Goal: Information Seeking & Learning: Learn about a topic

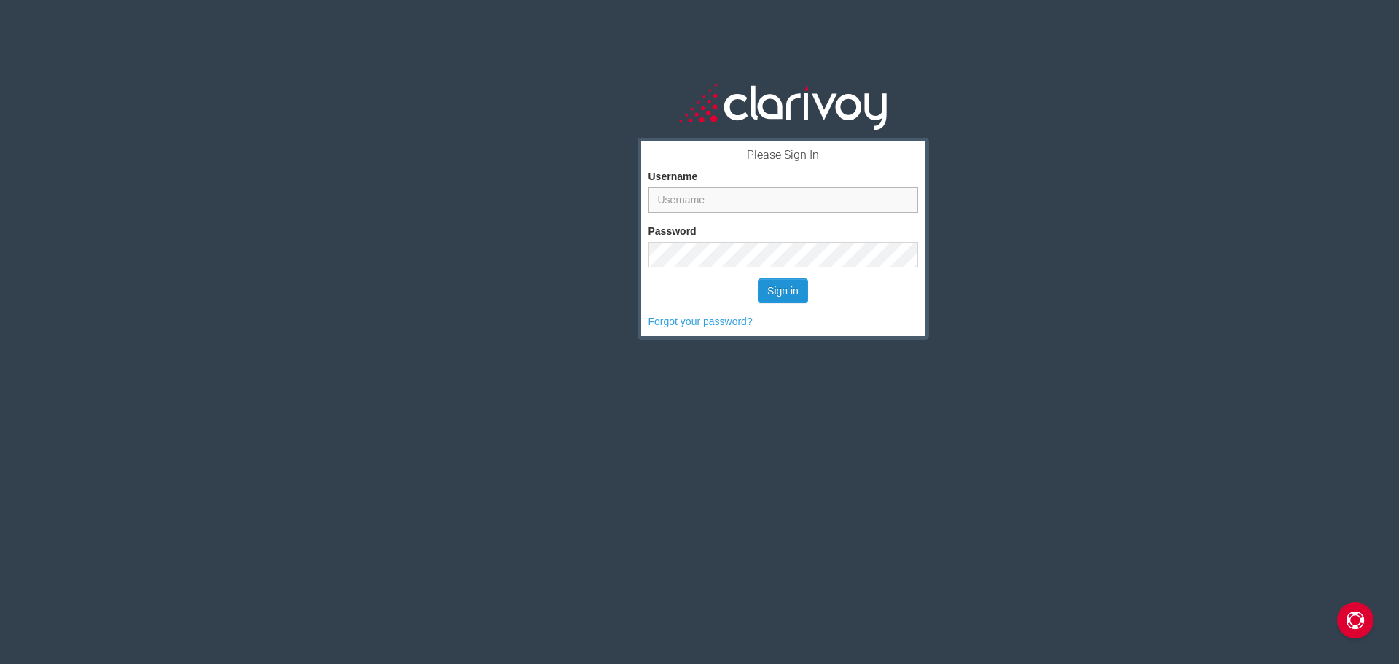
type input "bswyers"
click at [780, 278] on button "Sign in" at bounding box center [783, 290] width 50 height 25
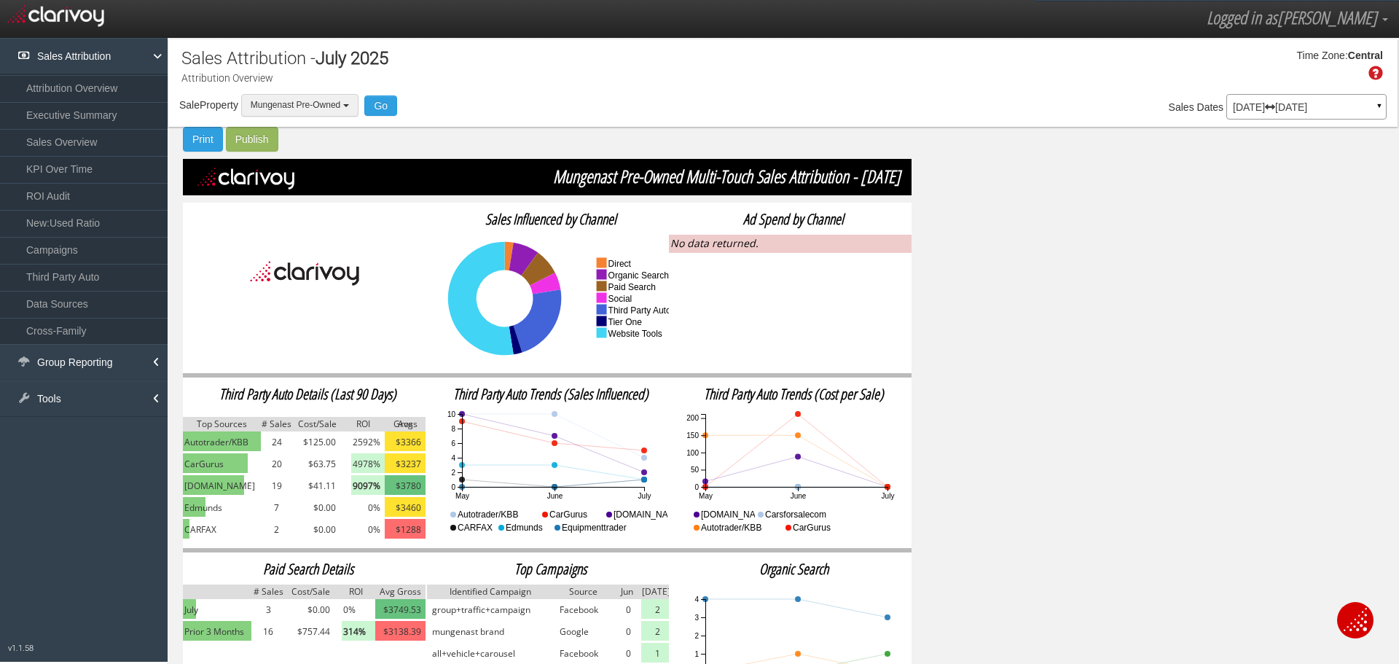
click at [311, 103] on span "Mungenast Pre-Owned" at bounding box center [296, 105] width 90 height 10
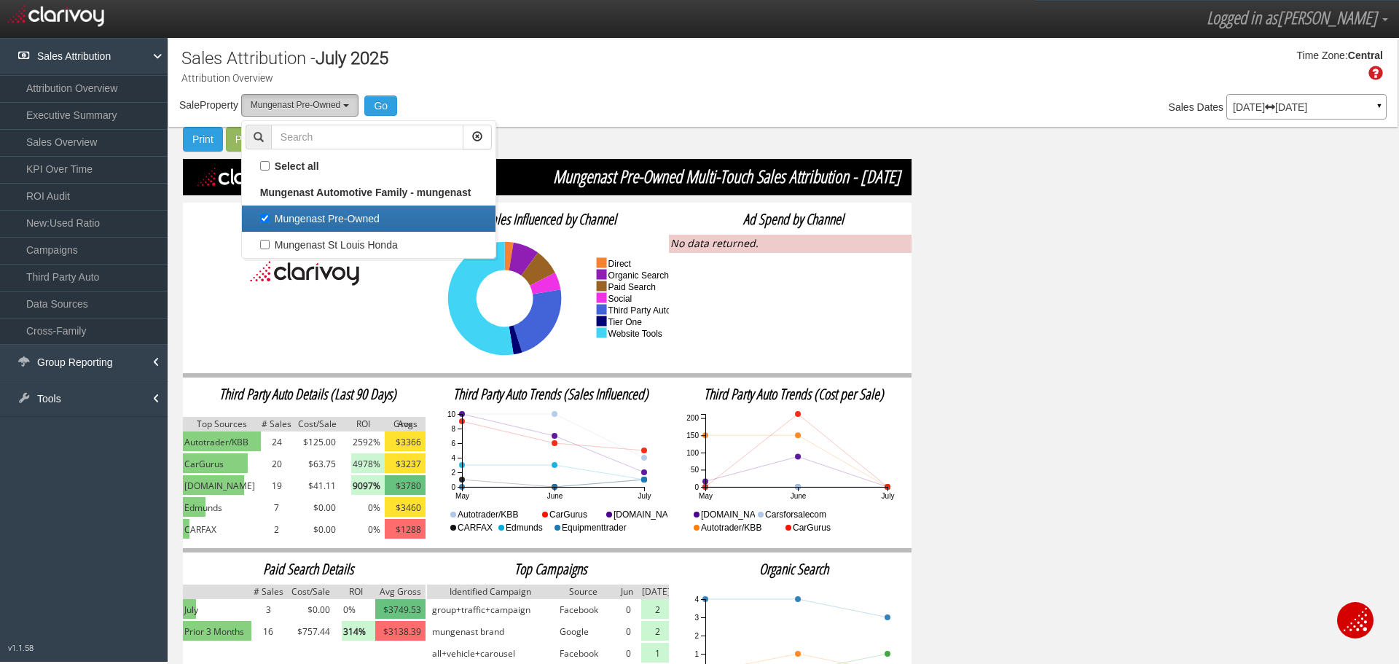
click at [313, 103] on span "Mungenast Pre-Owned" at bounding box center [296, 105] width 90 height 10
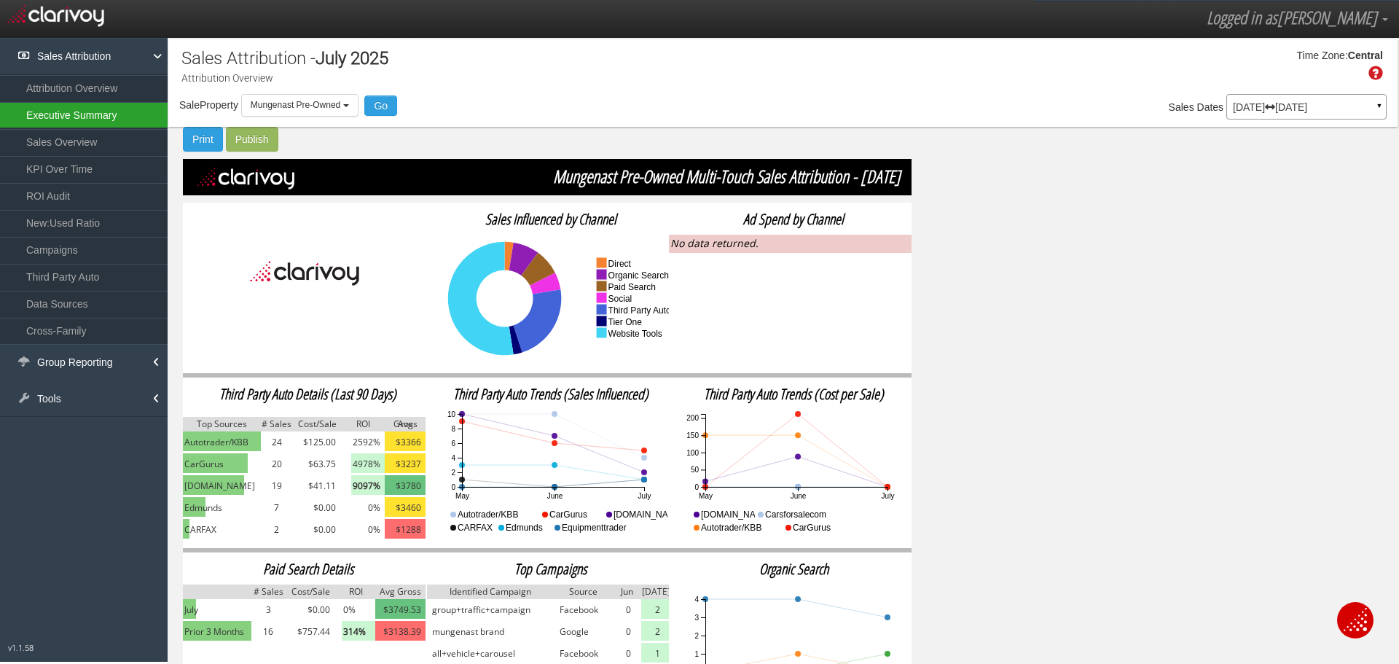
click at [101, 110] on link "Executive Summary" at bounding box center [84, 115] width 168 height 26
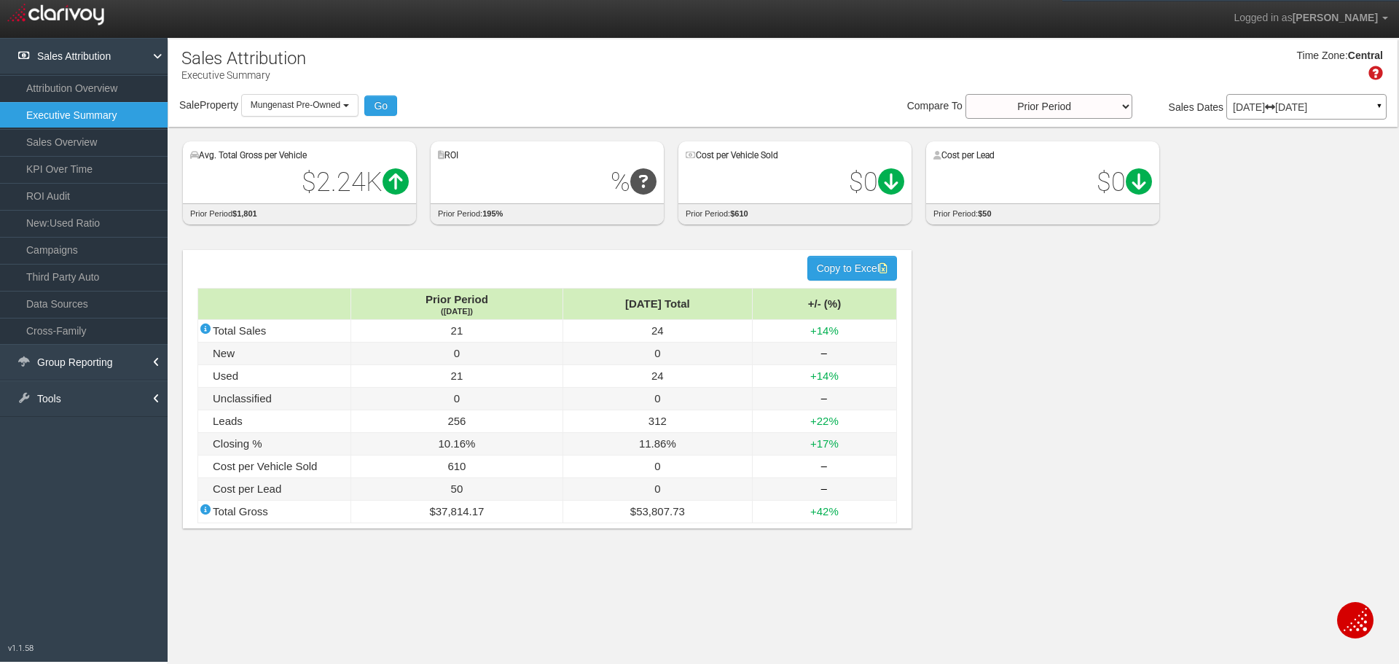
click at [264, 93] on div "Time Zone: Central" at bounding box center [782, 70] width 1229 height 47
click at [264, 98] on button "Mungenast Pre-Owned" at bounding box center [299, 105] width 117 height 23
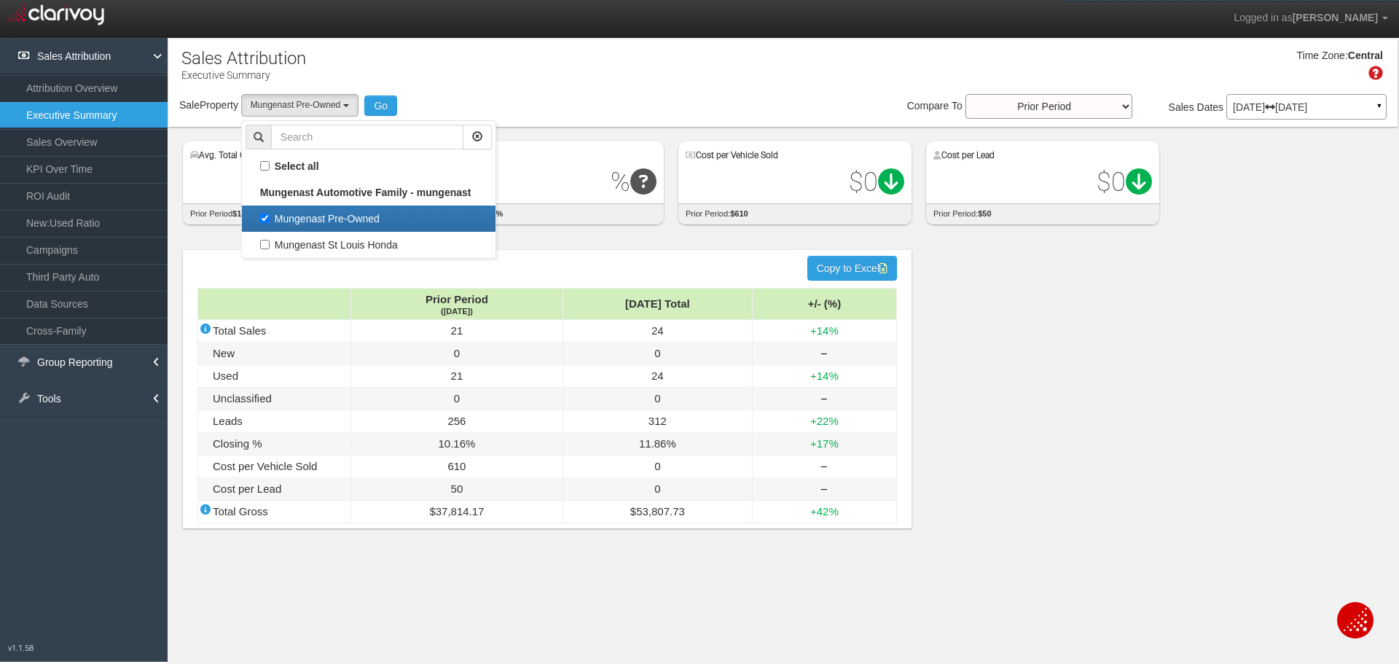
click at [294, 214] on label "Mungenast Pre-Owned" at bounding box center [369, 218] width 246 height 19
click at [270, 214] on input "Mungenast Pre-Owned" at bounding box center [264, 217] width 9 height 9
checkbox input "false"
select select
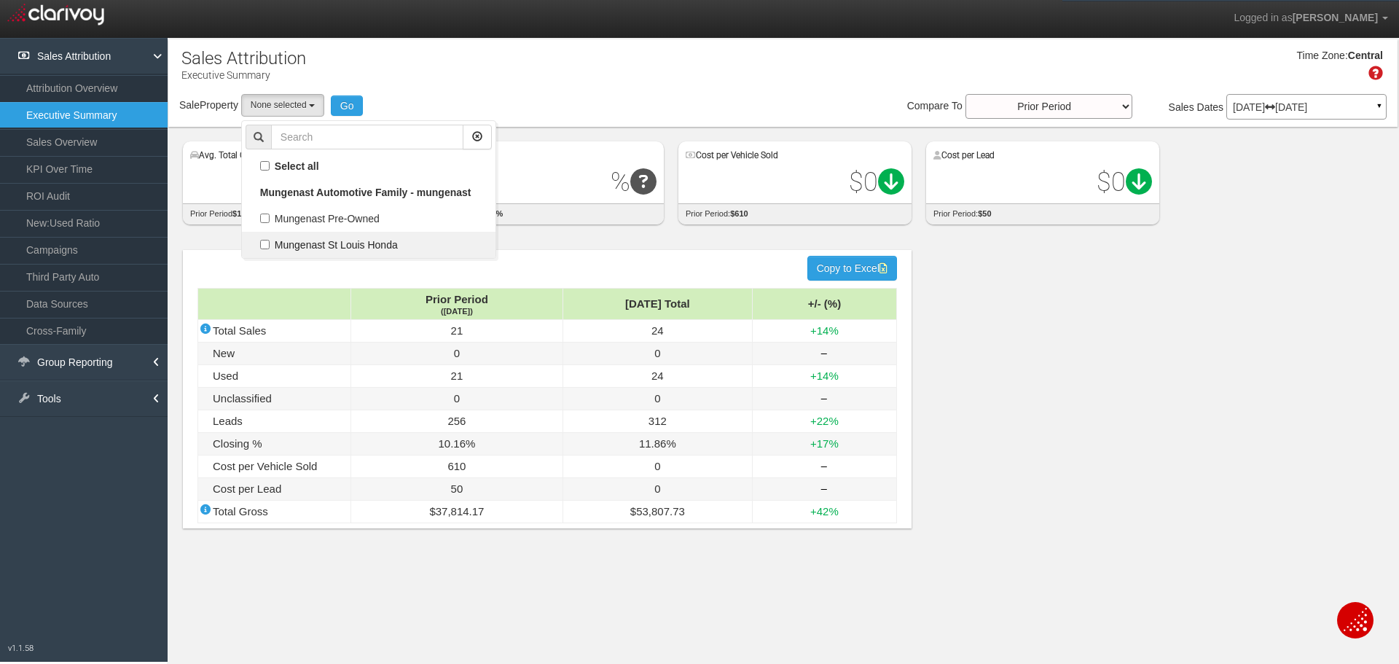
scroll to position [13, 0]
click at [300, 246] on label "Mungenast St Louis Honda" at bounding box center [369, 244] width 246 height 19
click at [270, 246] on input "Mungenast St Louis Honda" at bounding box center [264, 244] width 9 height 9
checkbox input "true"
select select "object:247"
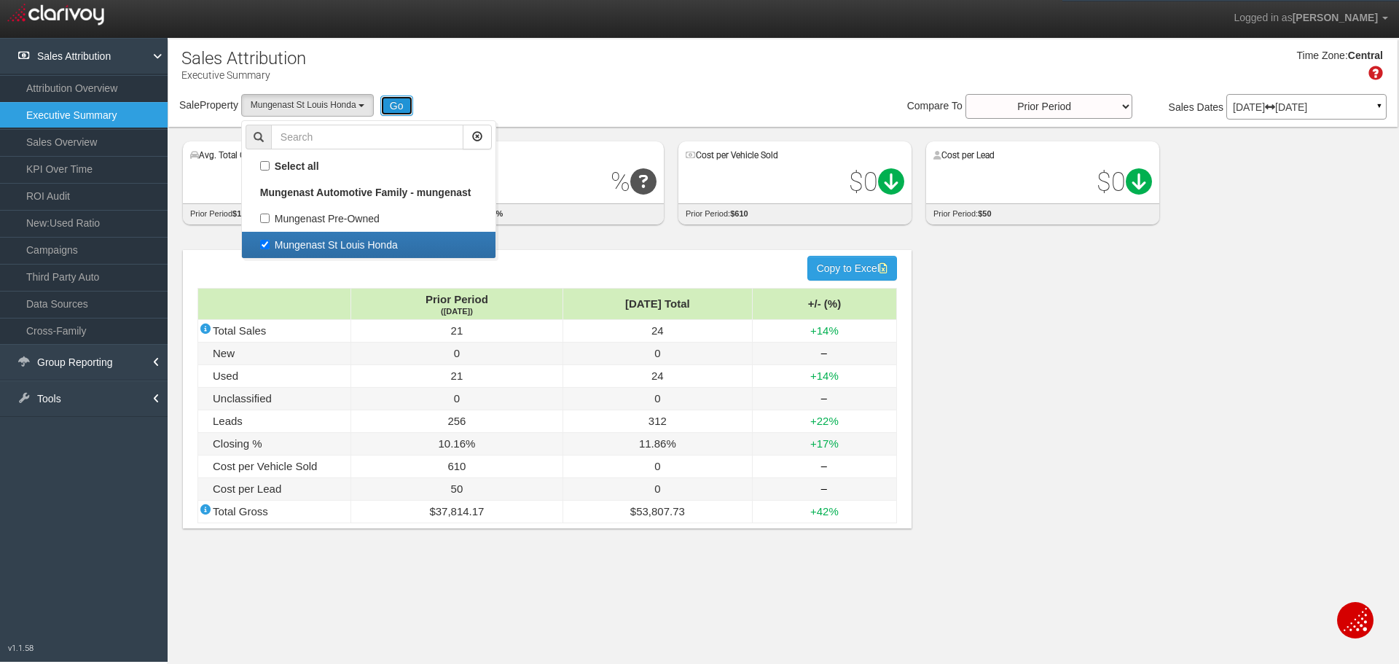
click at [400, 103] on button "Go" at bounding box center [396, 105] width 33 height 20
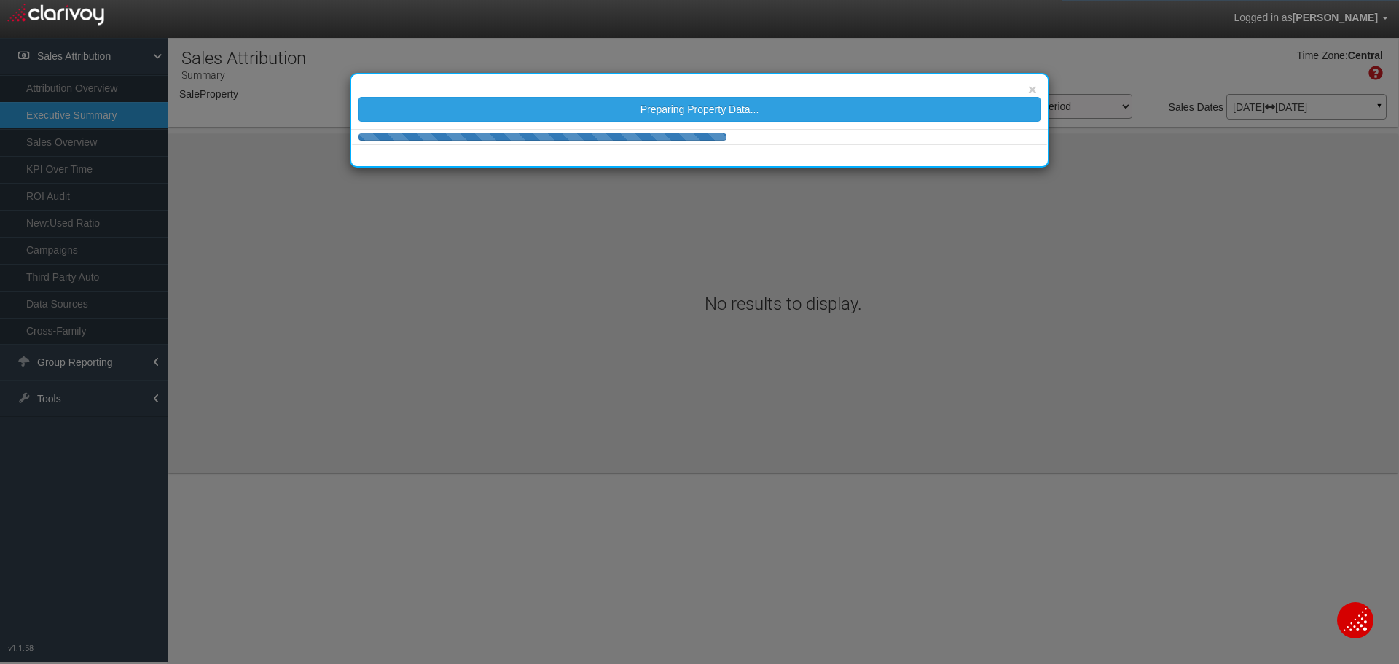
select select "object:297"
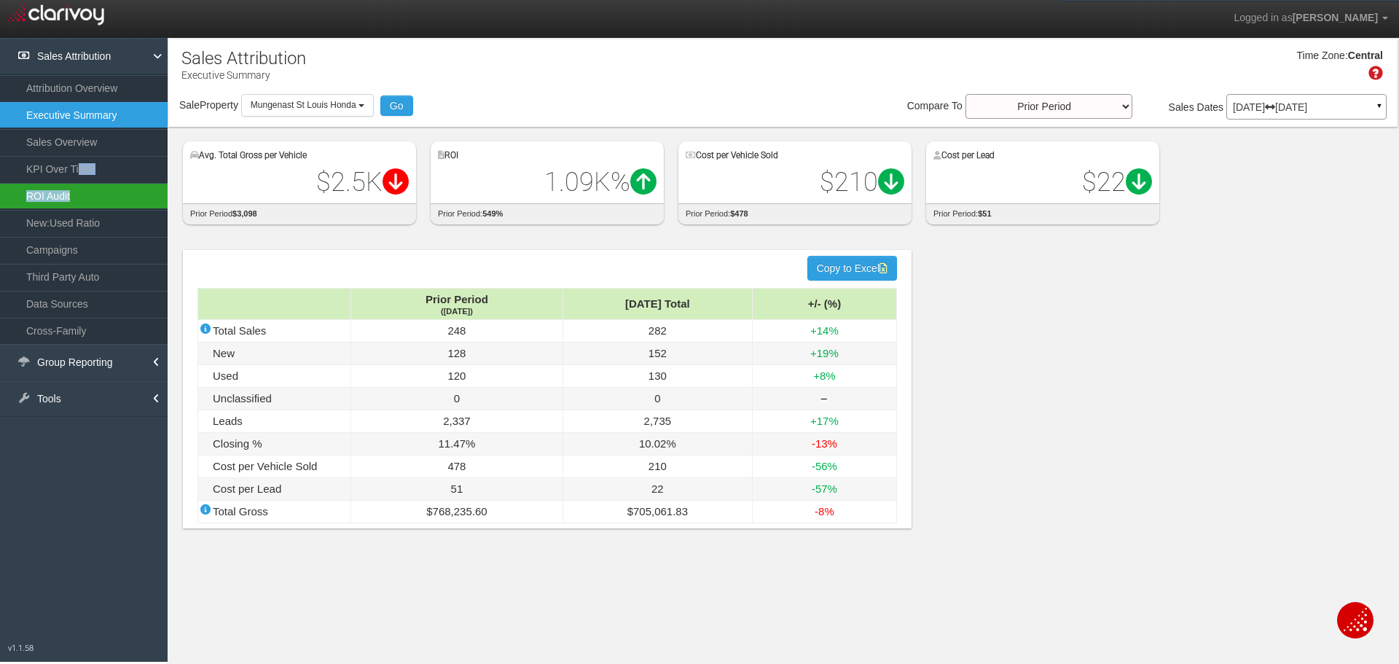
drag, startPoint x: 81, startPoint y: 170, endPoint x: 79, endPoint y: 194, distance: 24.1
click at [79, 194] on ul "Attribution Overview Executive Summary Sales Overview KPI Over Time ROI Audit N…" at bounding box center [84, 209] width 168 height 270
click at [79, 194] on link "ROI Audit" at bounding box center [84, 196] width 168 height 26
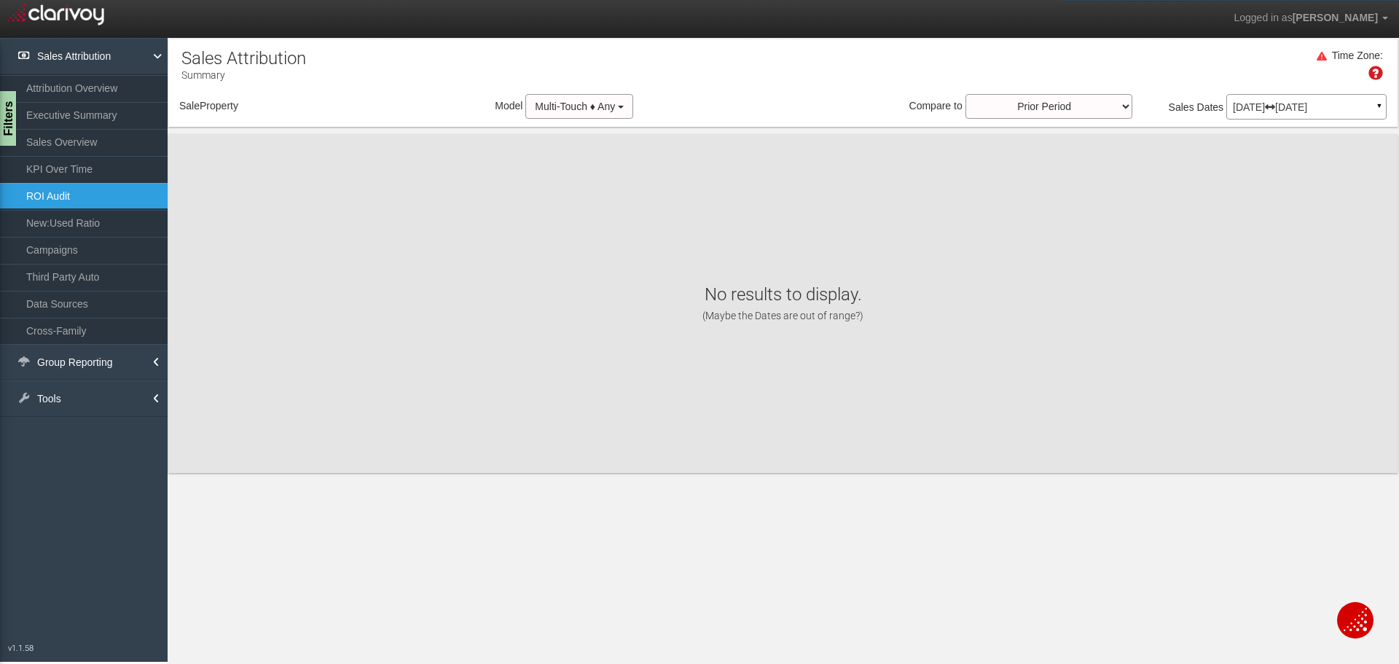
select select "object:355"
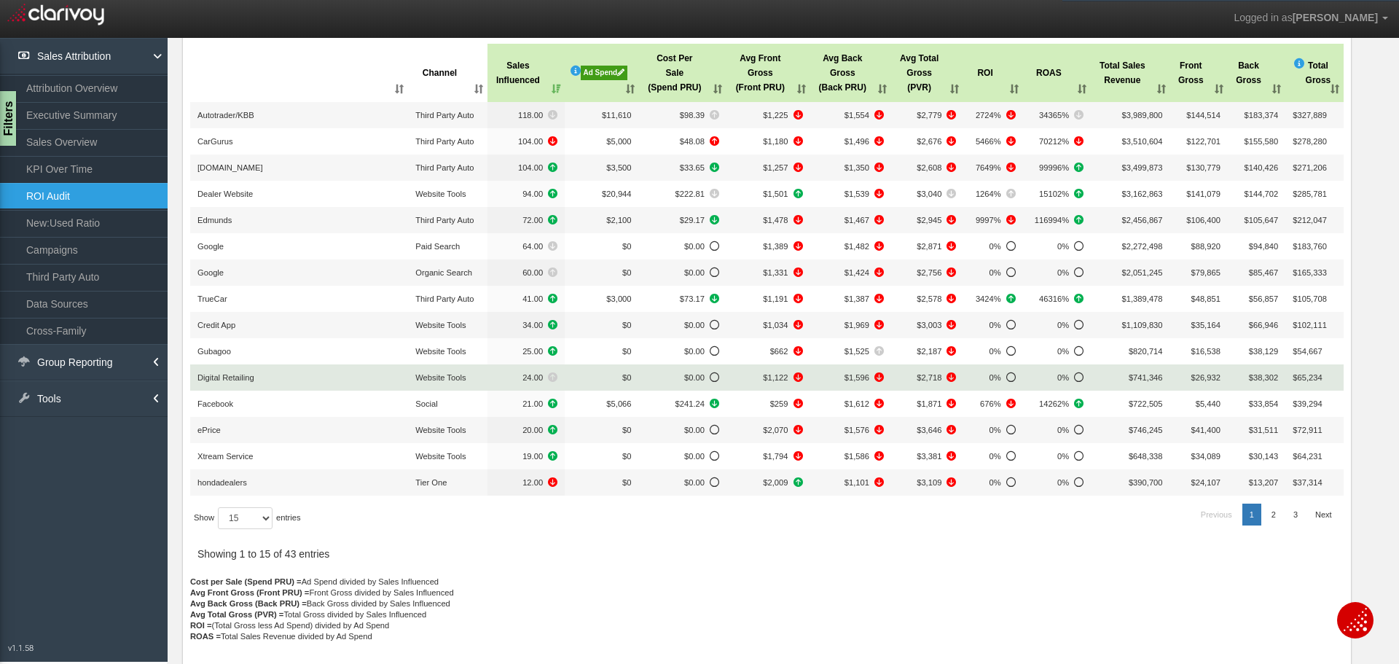
scroll to position [93, 0]
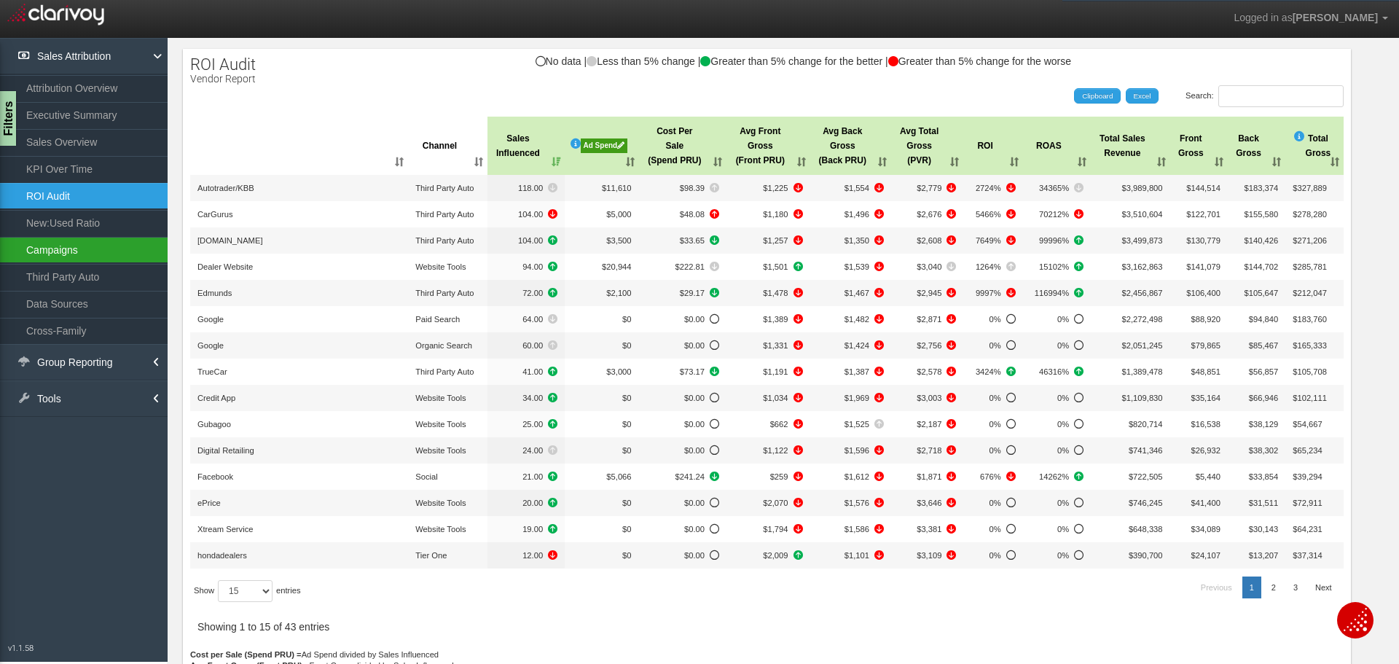
click at [72, 251] on link "Campaigns" at bounding box center [84, 250] width 168 height 26
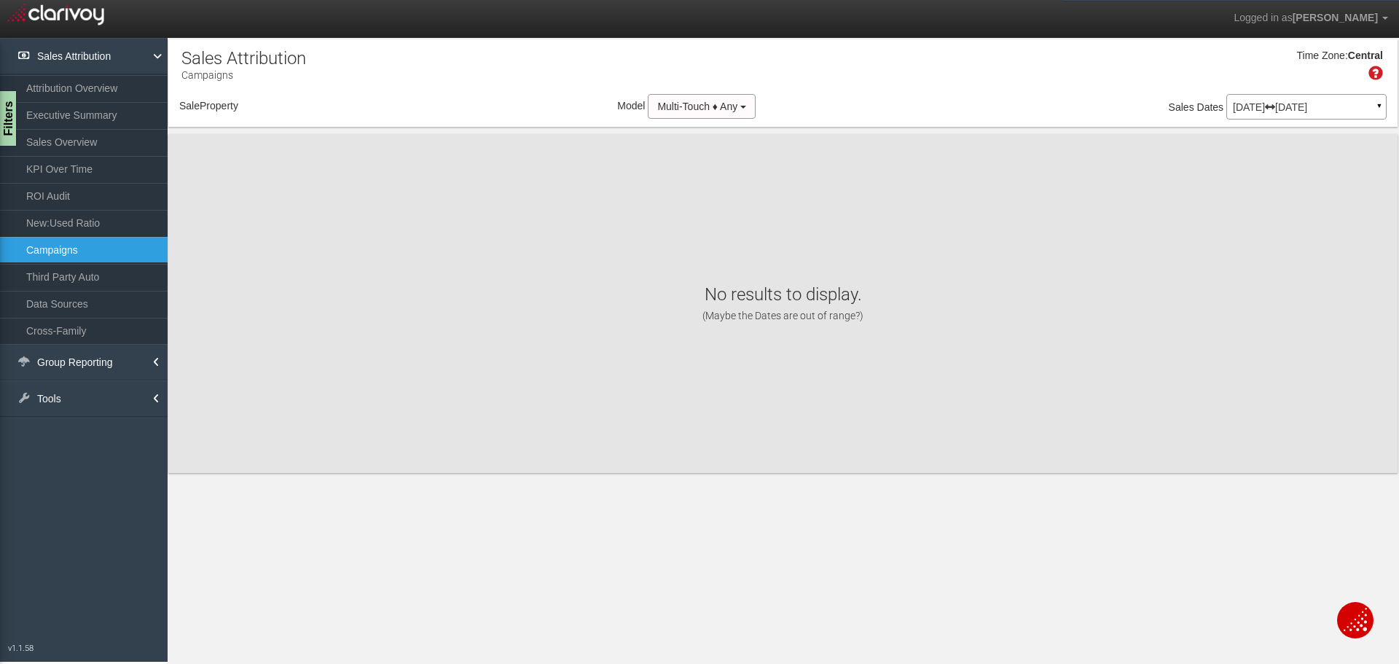
select select "object:393"
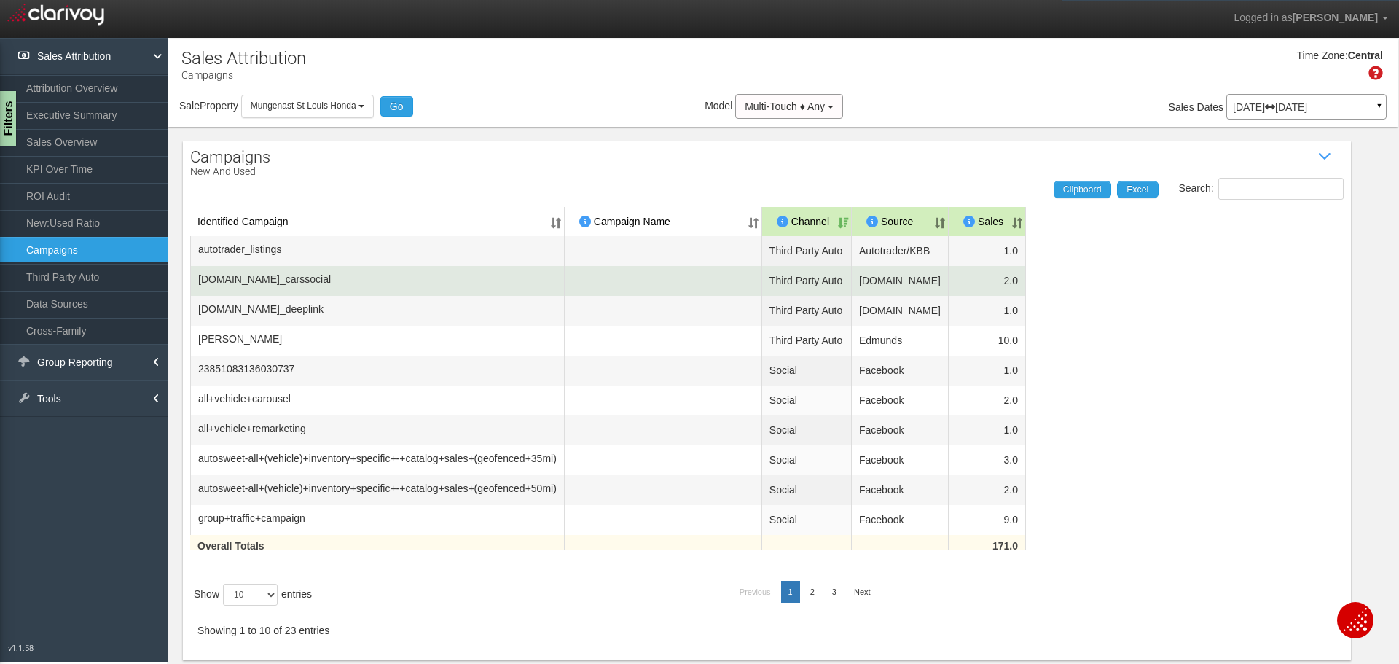
scroll to position [33, 0]
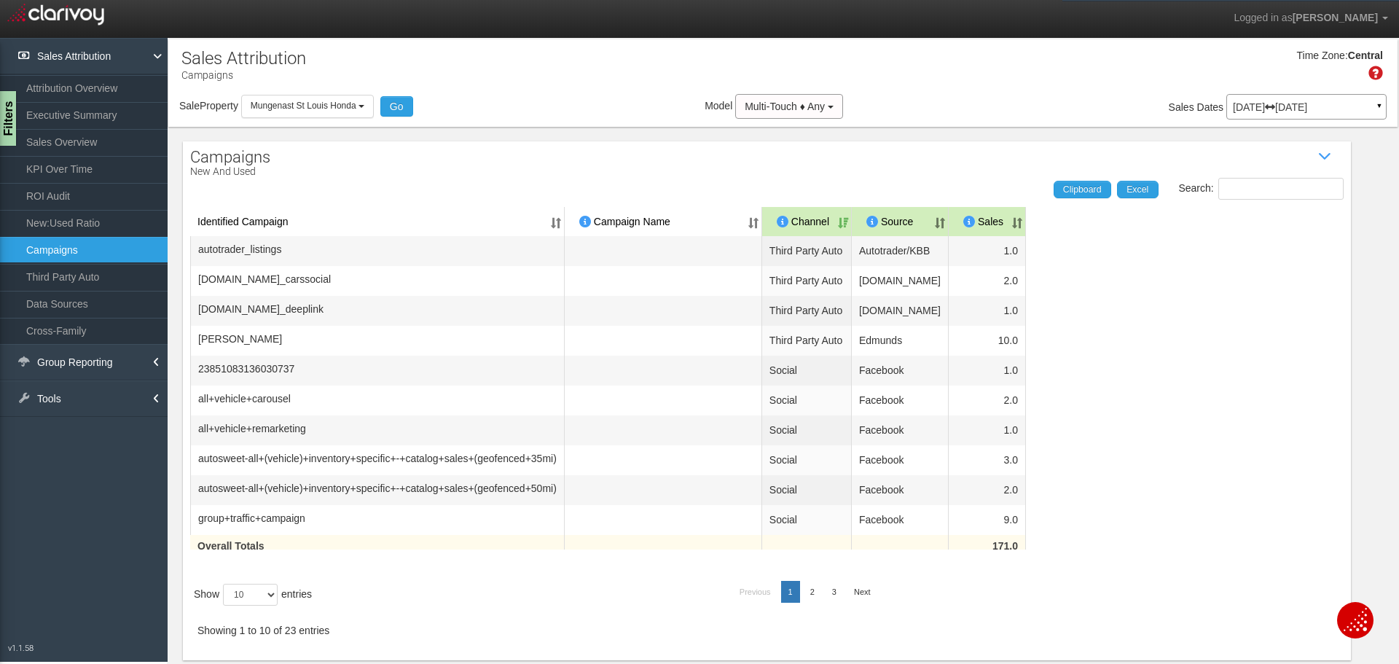
click at [1026, 207] on th "Sales" at bounding box center [987, 221] width 77 height 29
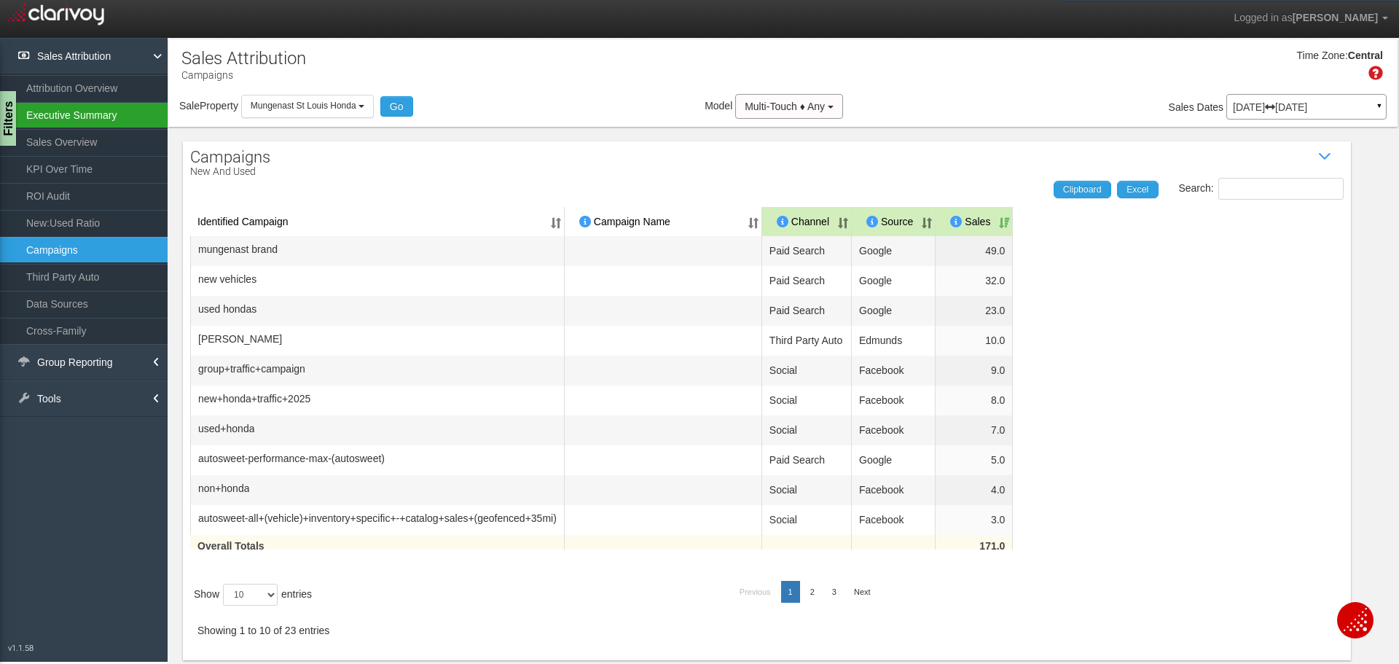
click at [85, 114] on link "Executive Summary" at bounding box center [84, 115] width 168 height 26
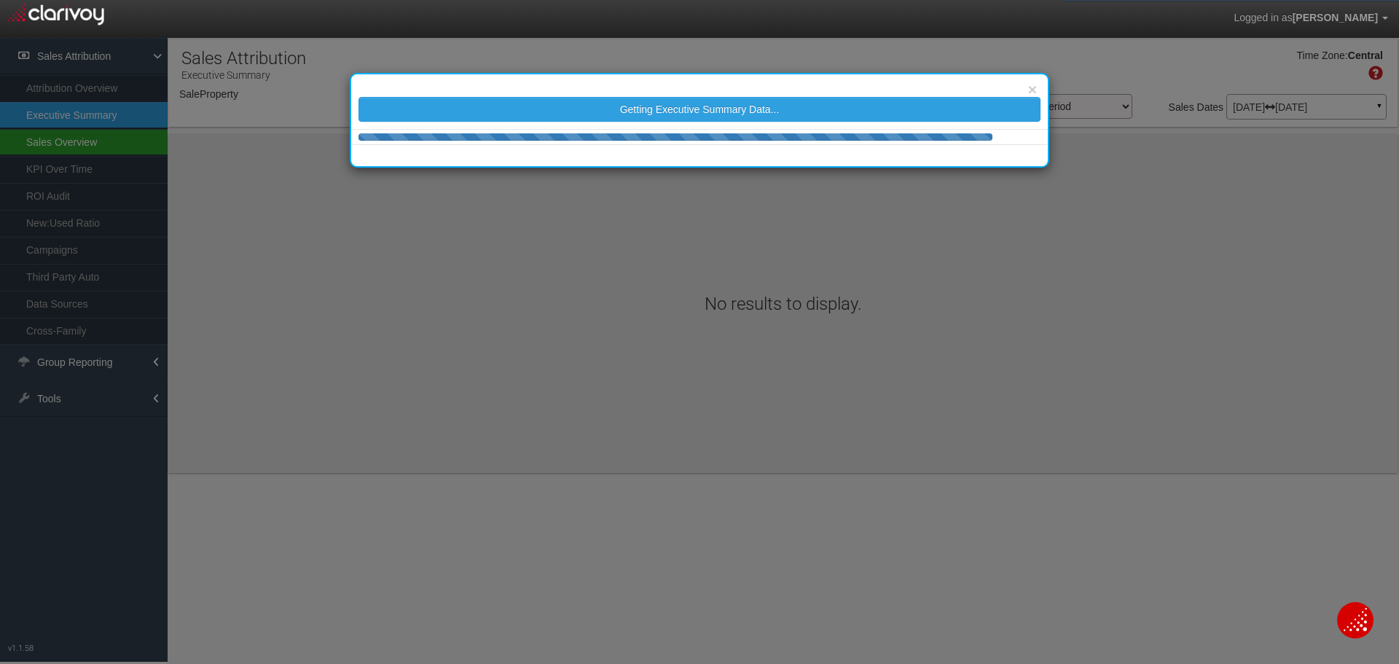
select select "object:443"
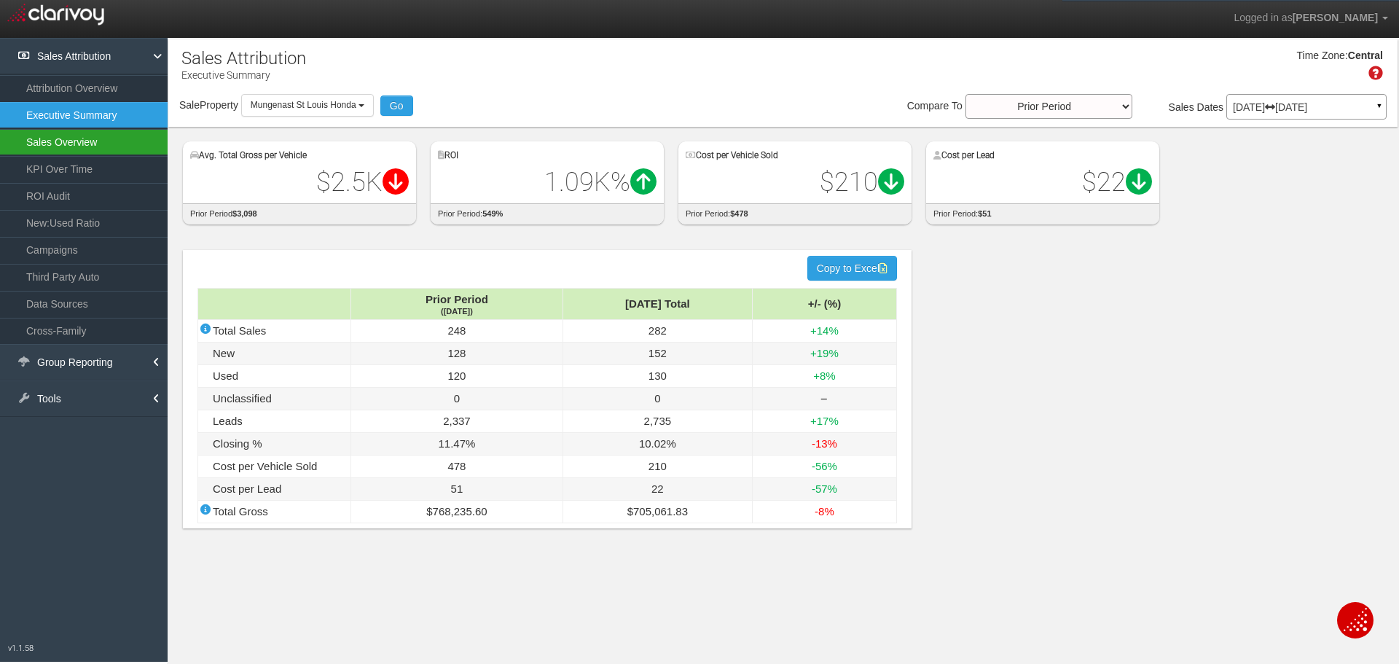
click at [114, 146] on link "Sales Overview" at bounding box center [84, 142] width 168 height 26
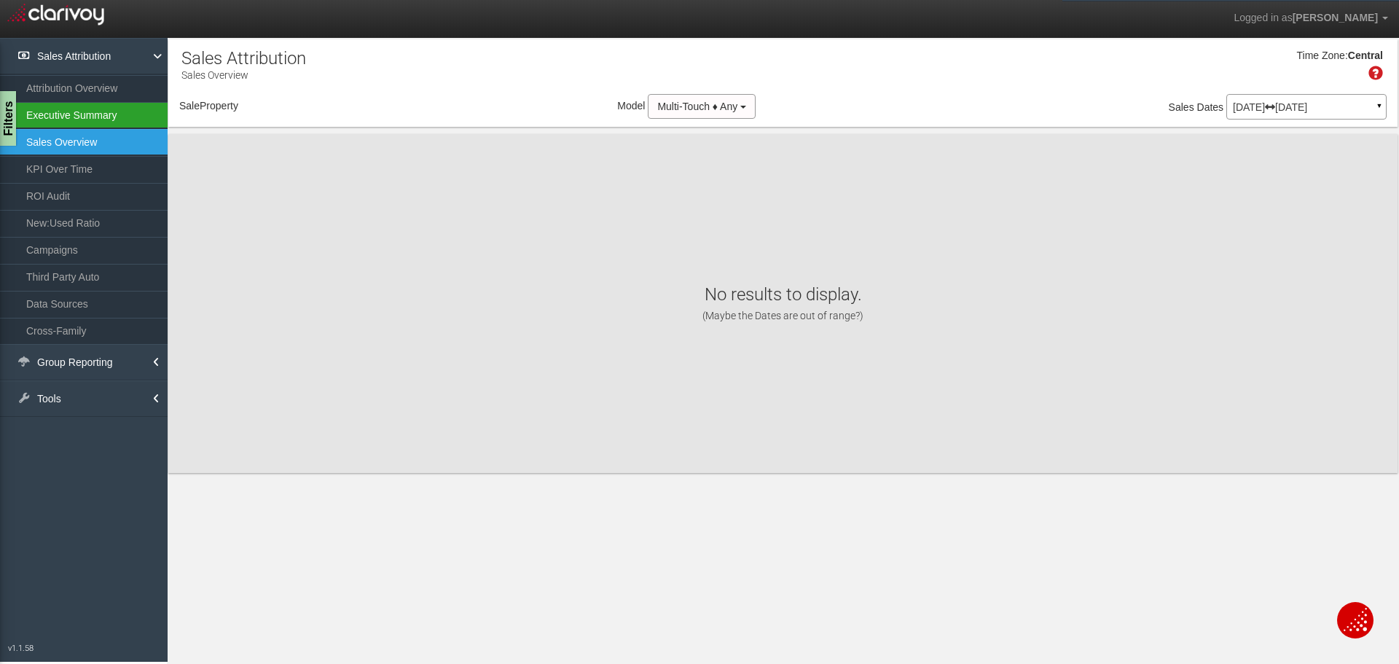
select select "object:482"
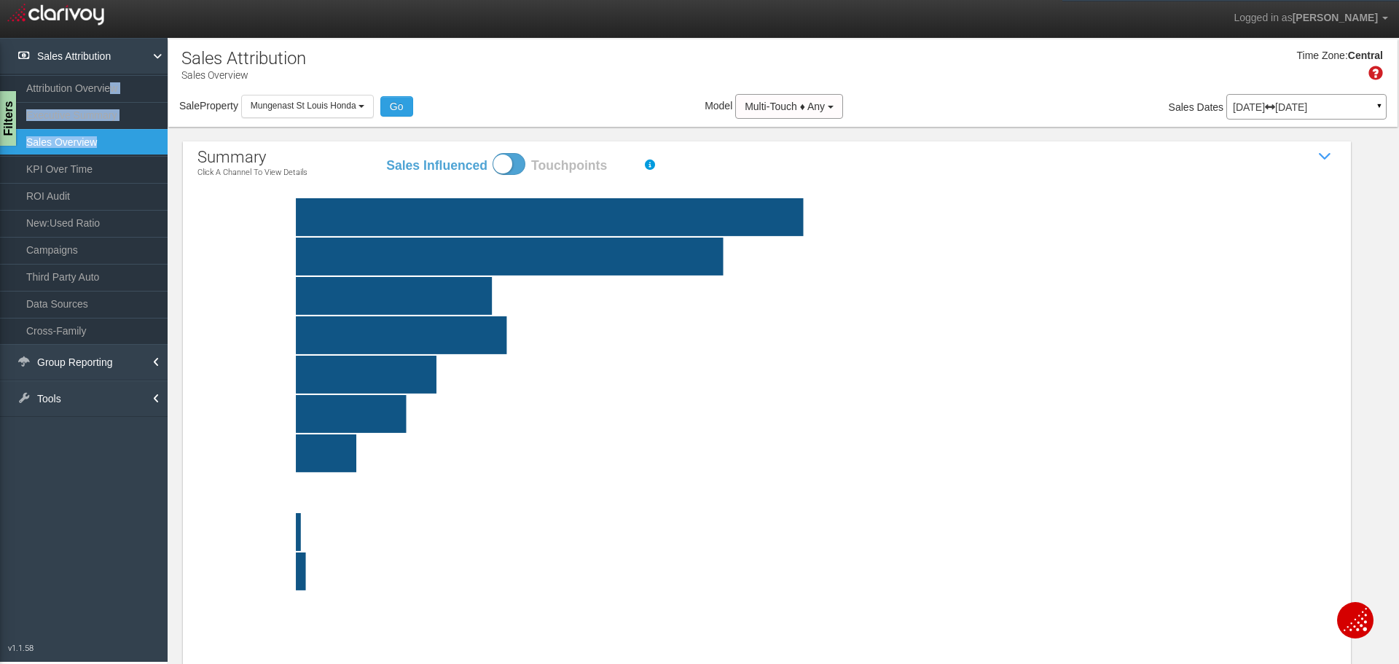
drag, startPoint x: 112, startPoint y: 91, endPoint x: 165, endPoint y: 154, distance: 82.3
click at [165, 154] on ul "Attribution Overview Executive Summary Sales Overview KPI Over Time ROI Audit N…" at bounding box center [84, 209] width 168 height 270
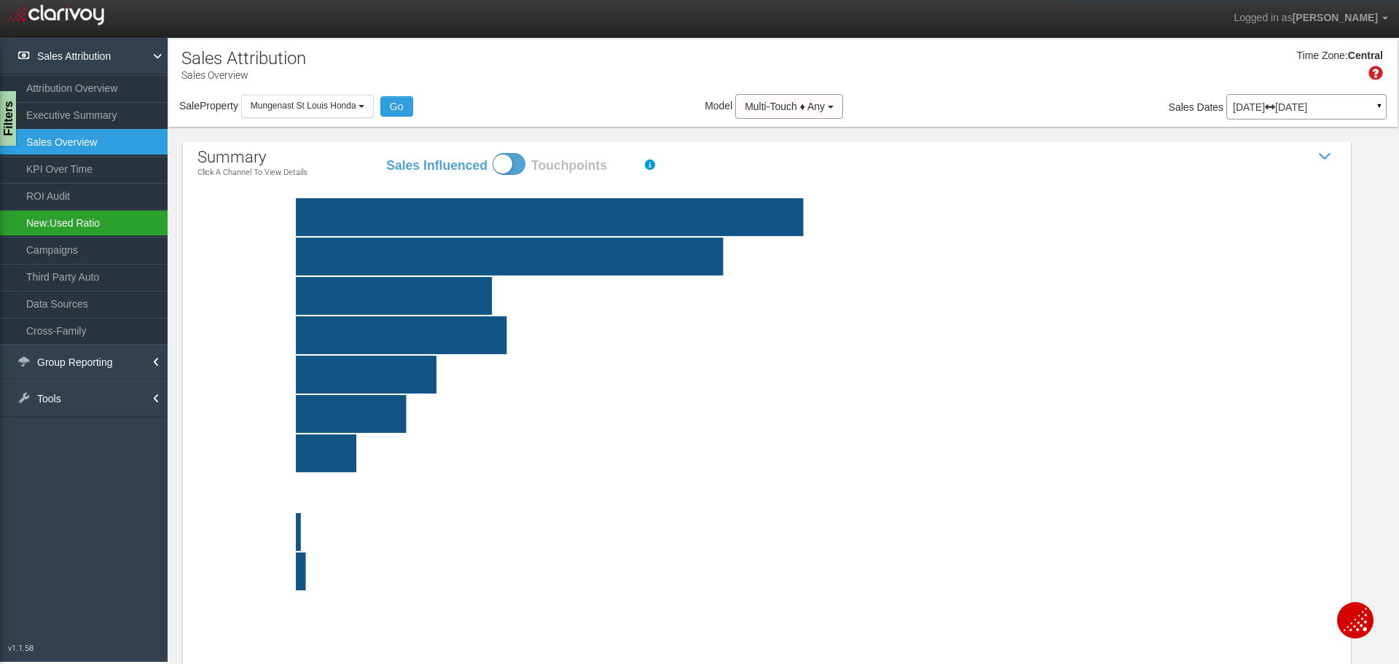
click at [74, 219] on link "New:Used Ratio" at bounding box center [84, 223] width 168 height 26
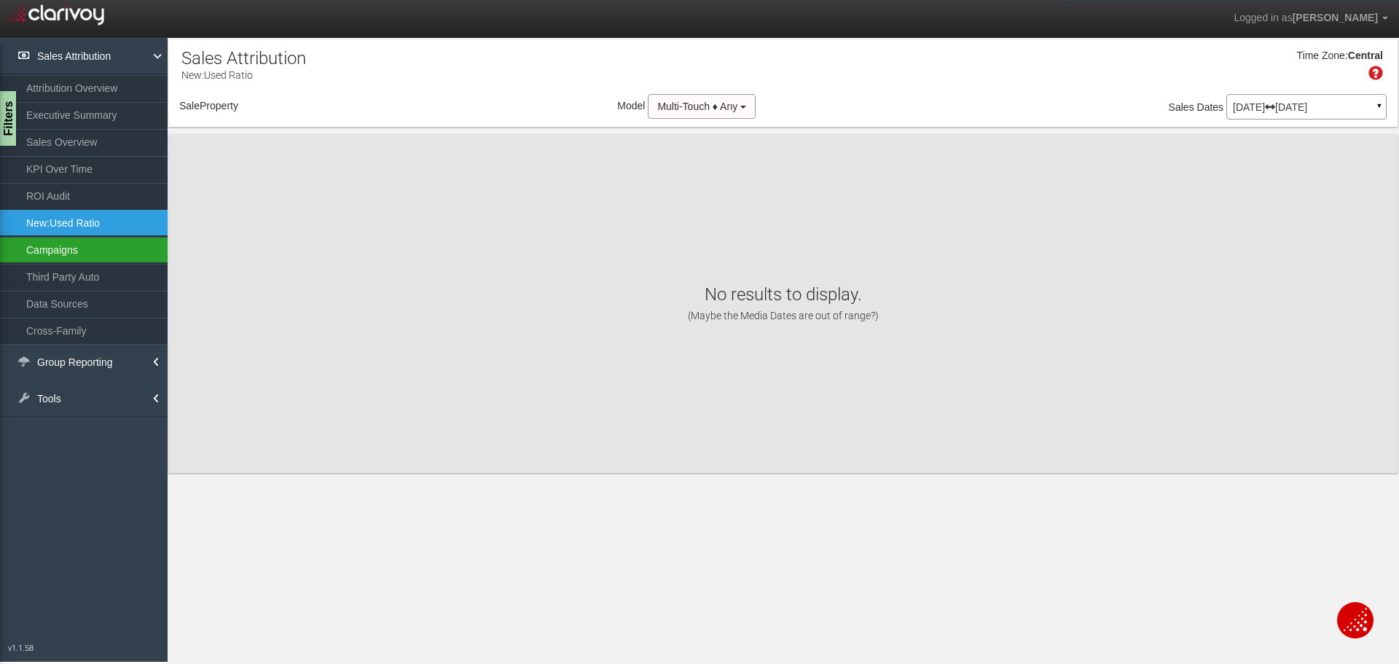
select select "object:519"
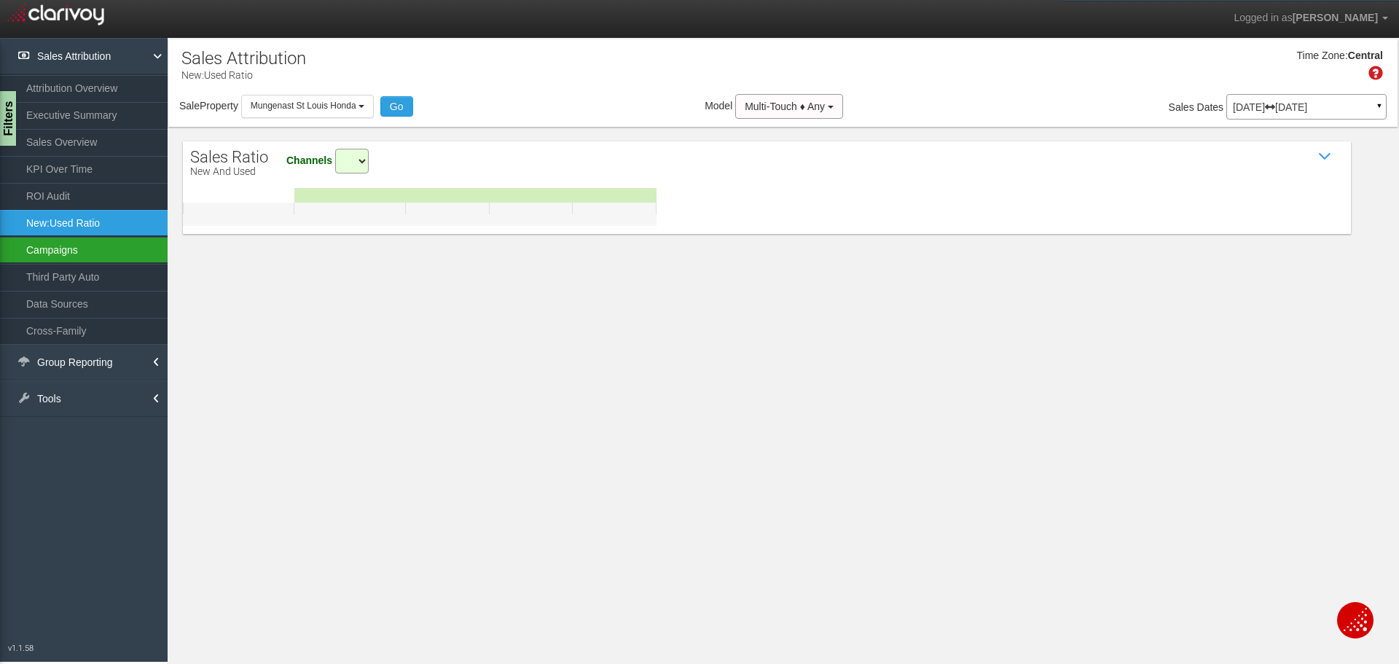
select select "all"
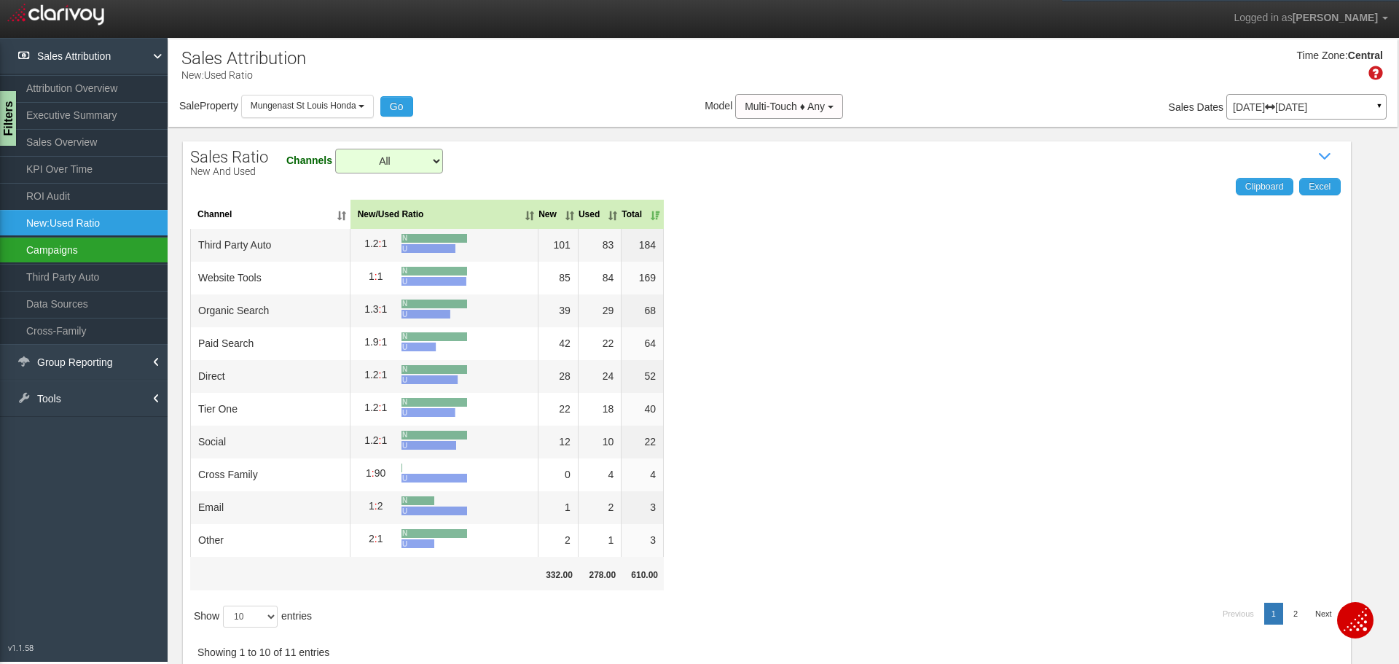
click at [75, 243] on link "Campaigns" at bounding box center [84, 250] width 168 height 26
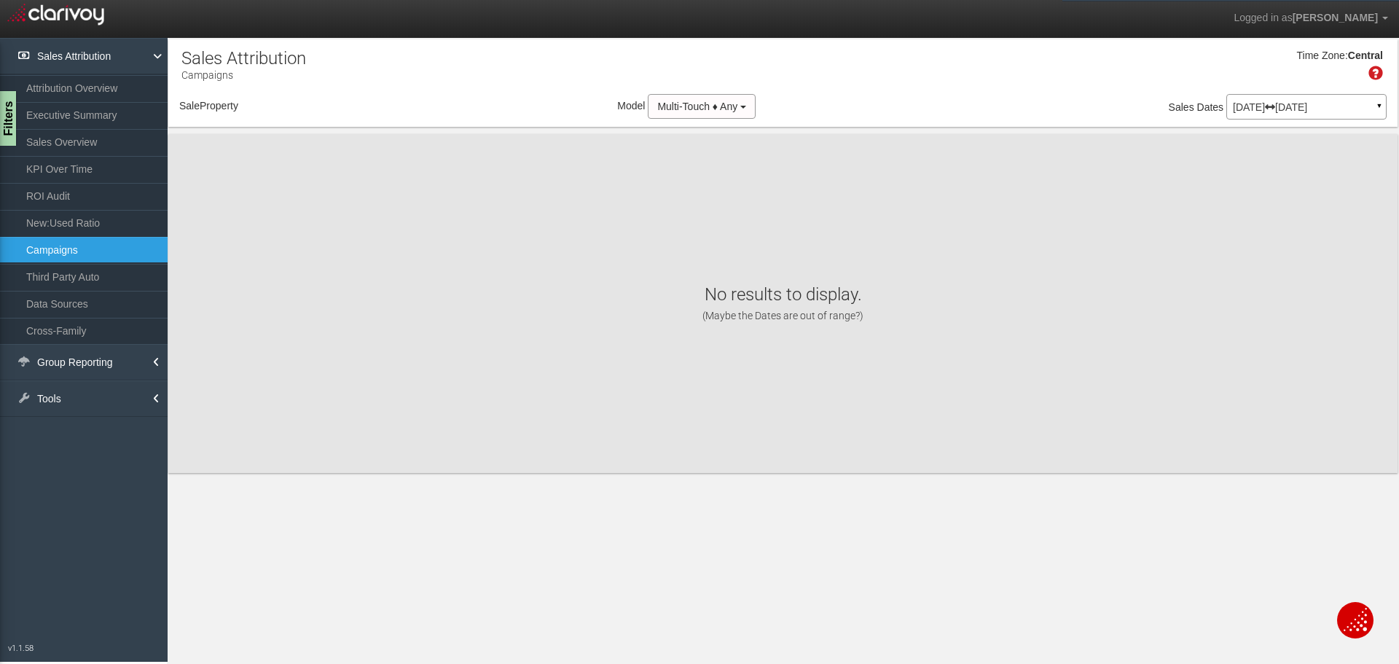
select select "object:557"
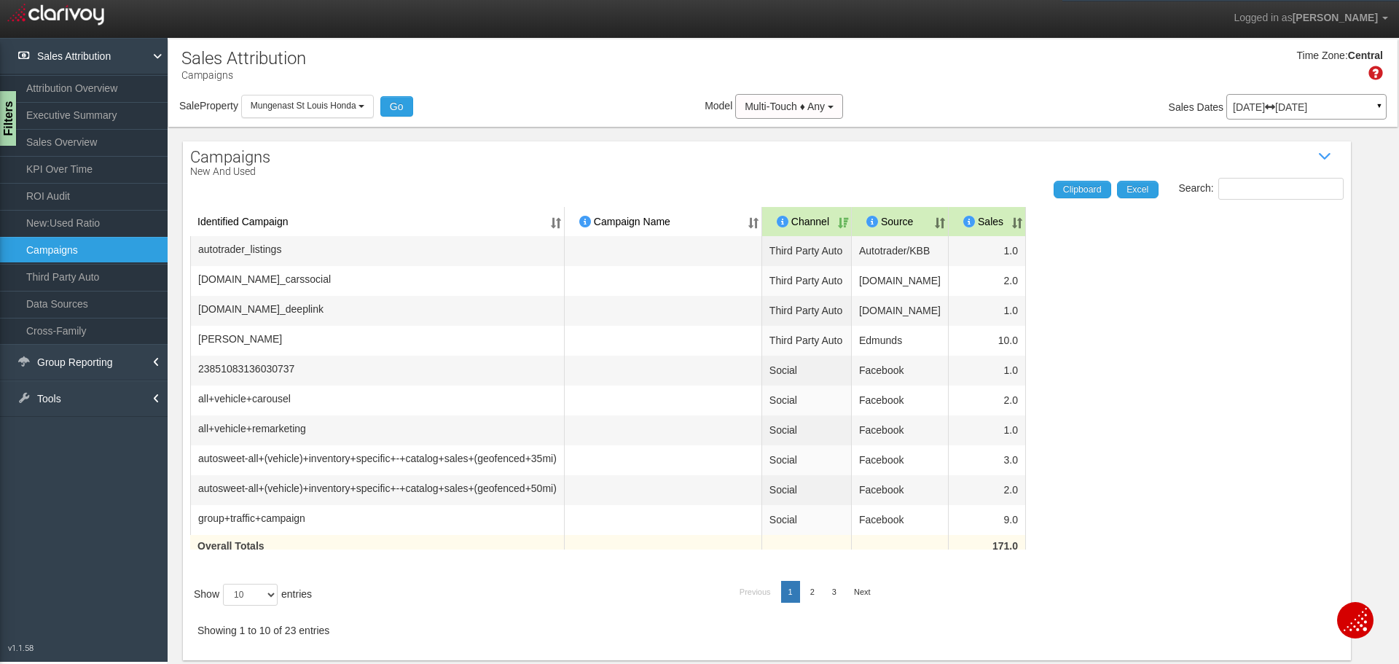
click at [313, 94] on div "Sale Property Loading Mungenast Pre-Owned Mungenast St Louis Honda Mungenast [G…" at bounding box center [782, 109] width 1229 height 31
click at [314, 102] on span "Mungenast St Louis Honda" at bounding box center [304, 106] width 106 height 10
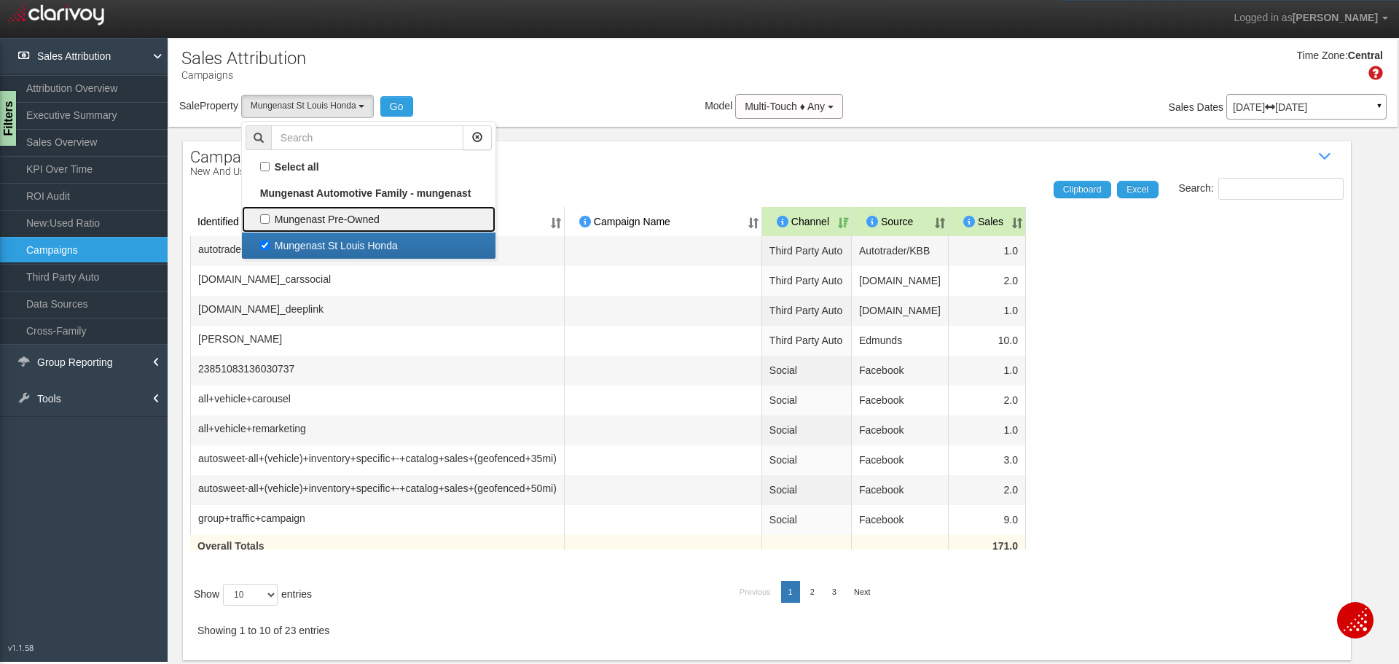
click at [303, 213] on label "Mungenast Pre-Owned" at bounding box center [369, 219] width 246 height 19
click at [270, 214] on input "Mungenast Pre-Owned" at bounding box center [264, 218] width 9 height 9
checkbox input "true"
select select "object:556"
checkbox input "true"
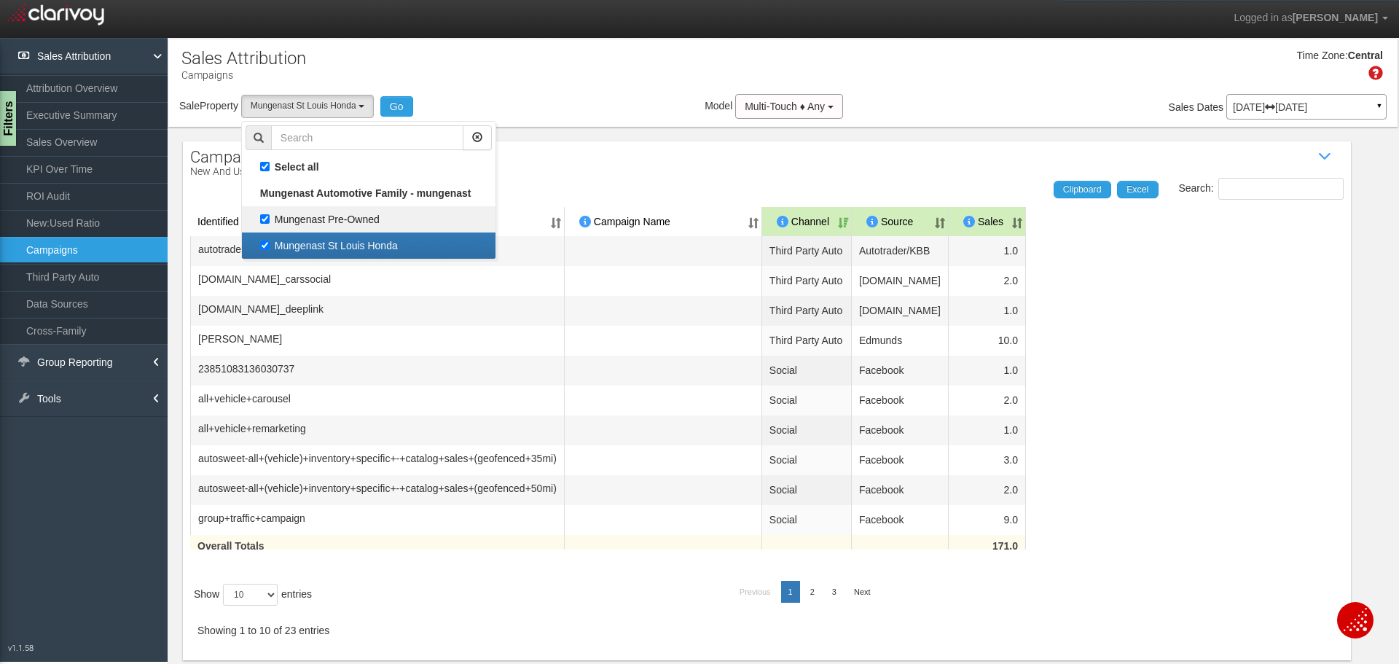
scroll to position [26, 0]
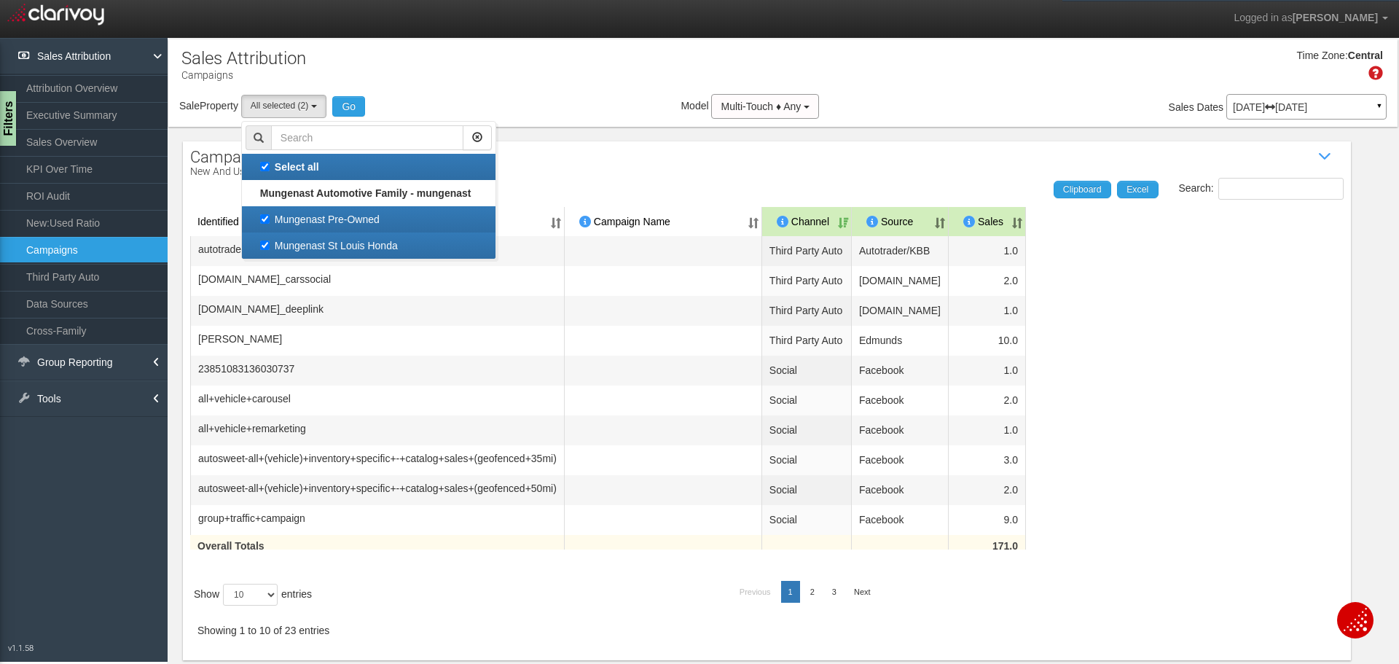
drag, startPoint x: 313, startPoint y: 237, endPoint x: 312, endPoint y: 226, distance: 11.0
click at [312, 238] on label "Mungenast St Louis Honda" at bounding box center [369, 245] width 246 height 19
click at [270, 240] on input "Mungenast St Louis Honda" at bounding box center [264, 244] width 9 height 9
checkbox input "false"
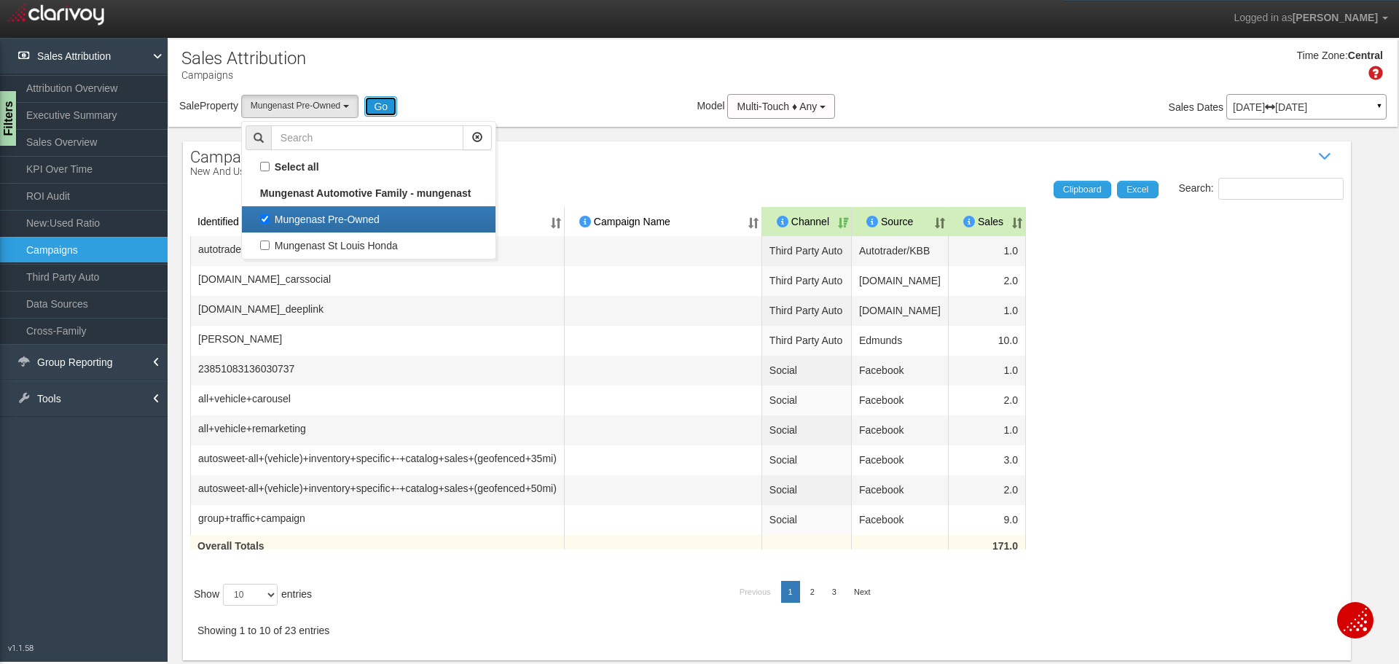
click at [385, 107] on button "Go" at bounding box center [380, 106] width 33 height 20
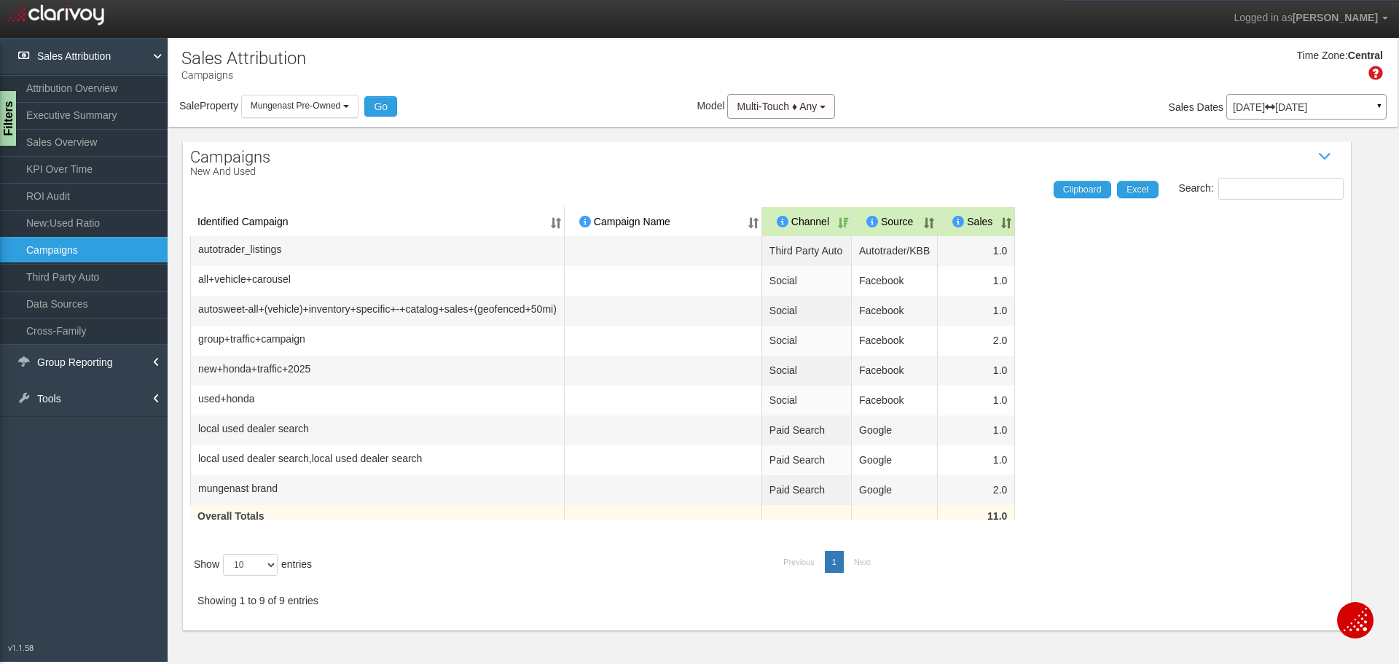
click at [1015, 212] on th "Sales" at bounding box center [976, 221] width 77 height 29
click at [1015, 213] on th "Sales" at bounding box center [976, 221] width 77 height 29
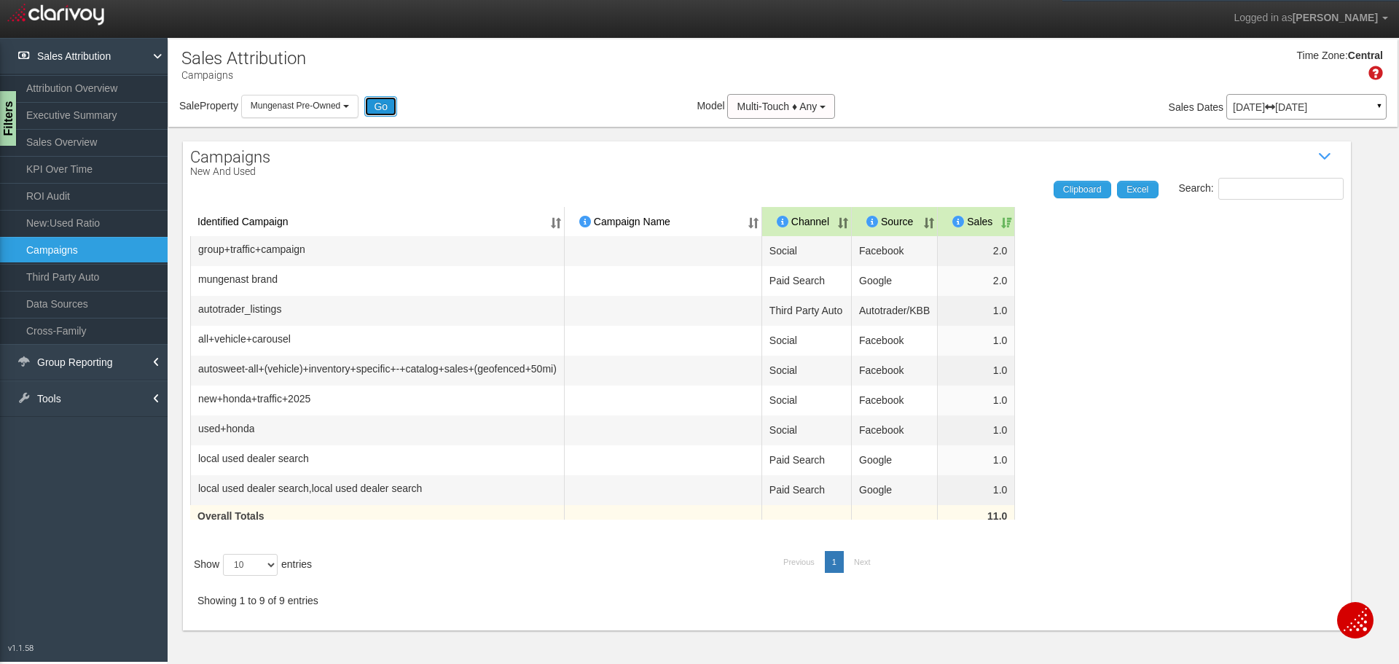
click at [390, 109] on button "Go" at bounding box center [380, 106] width 33 height 20
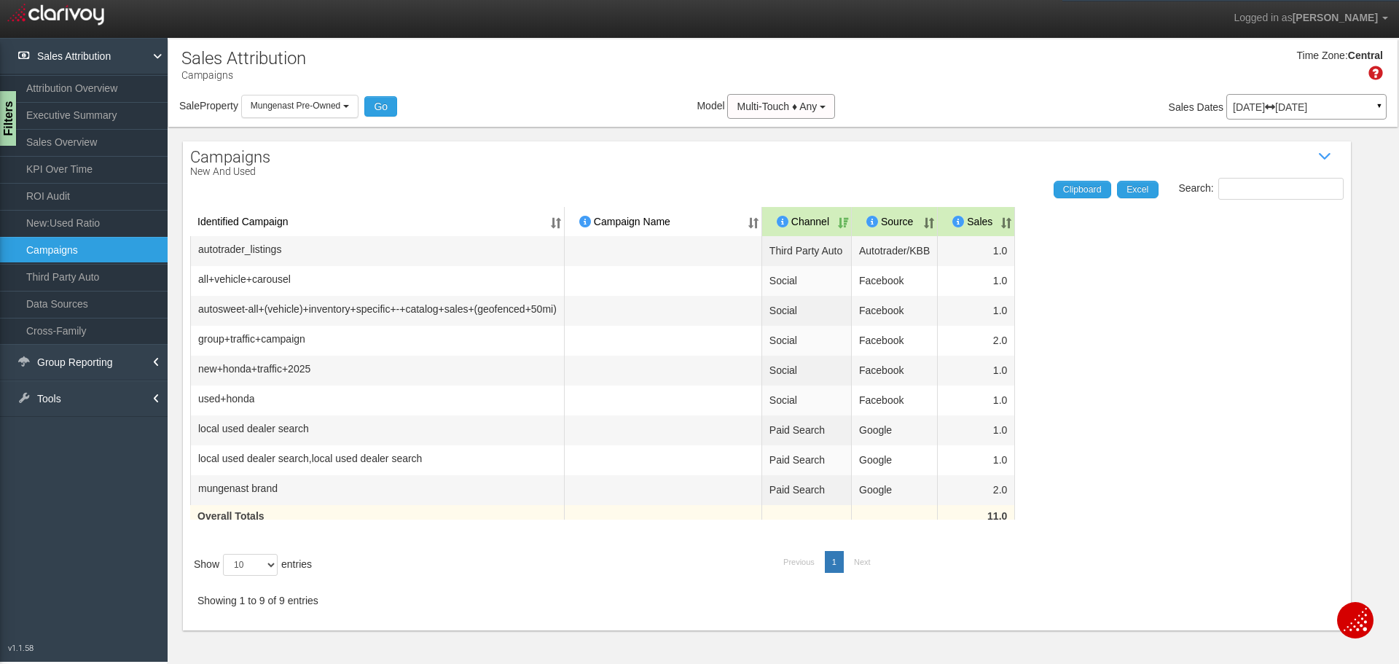
click at [971, 222] on icon at bounding box center [955, 222] width 34 height 12
click at [971, 224] on icon at bounding box center [955, 222] width 34 height 12
click at [1015, 219] on th "Sales" at bounding box center [976, 221] width 77 height 29
click at [1015, 220] on th "Sales" at bounding box center [976, 221] width 77 height 29
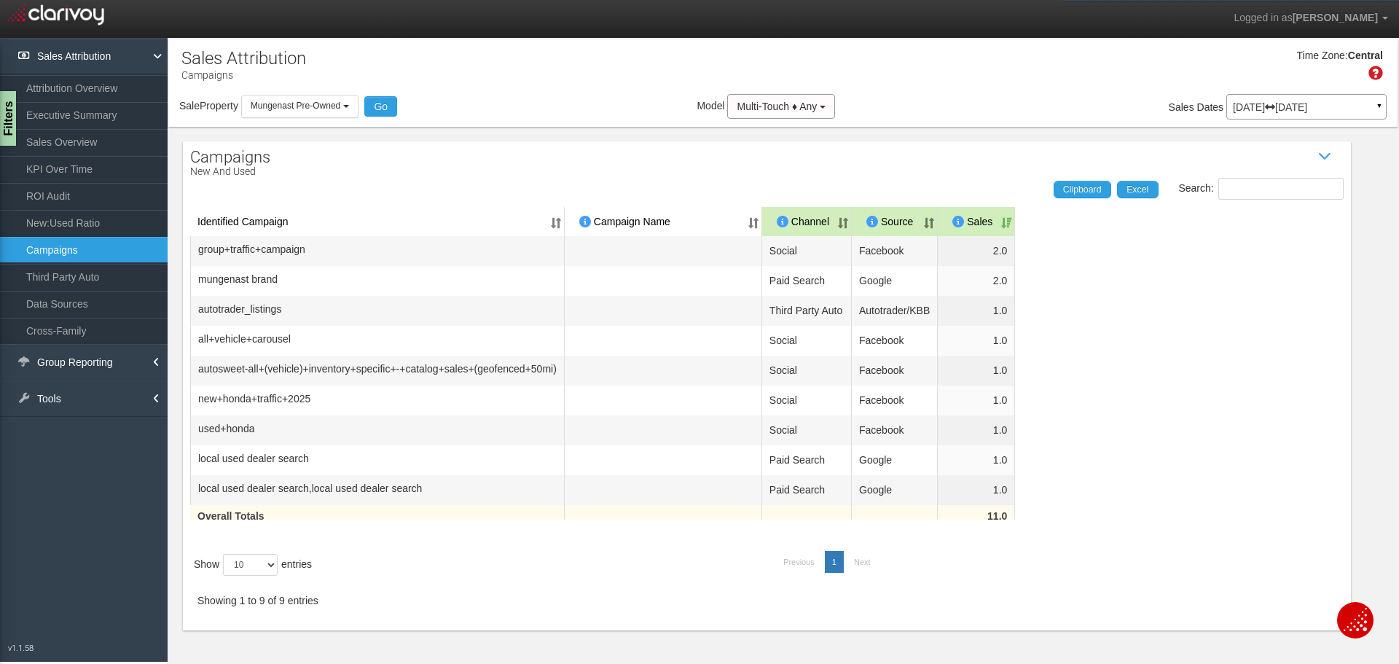
click at [1015, 220] on th "Sales" at bounding box center [976, 221] width 77 height 29
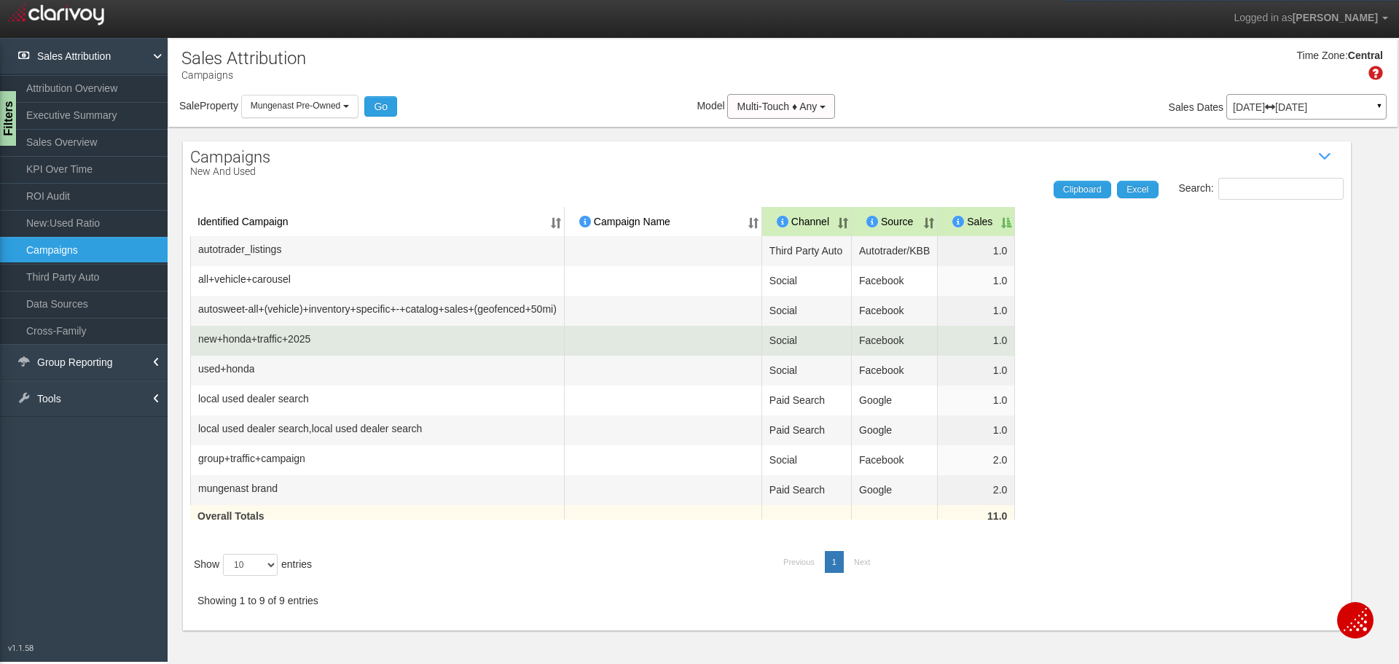
click at [369, 356] on td "new+honda+traffic+2025" at bounding box center [377, 341] width 375 height 30
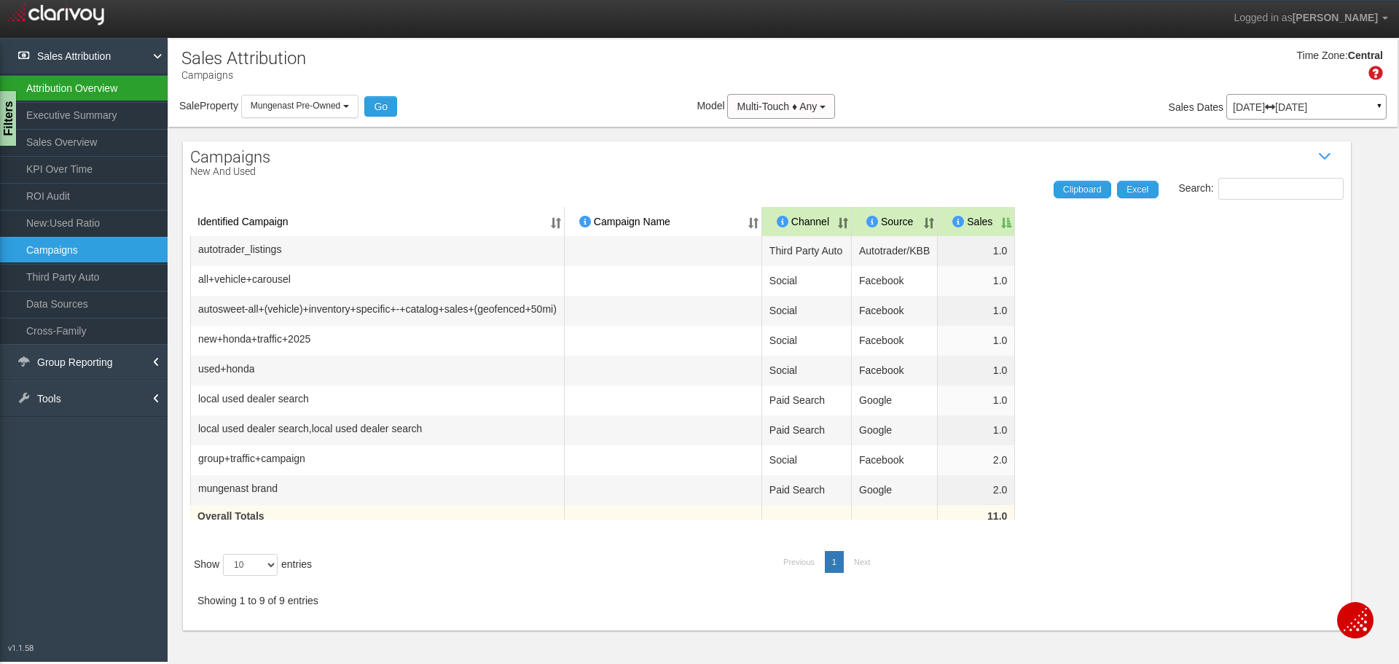
click at [96, 83] on link "Attribution Overview" at bounding box center [84, 88] width 168 height 26
